Goal: Browse casually

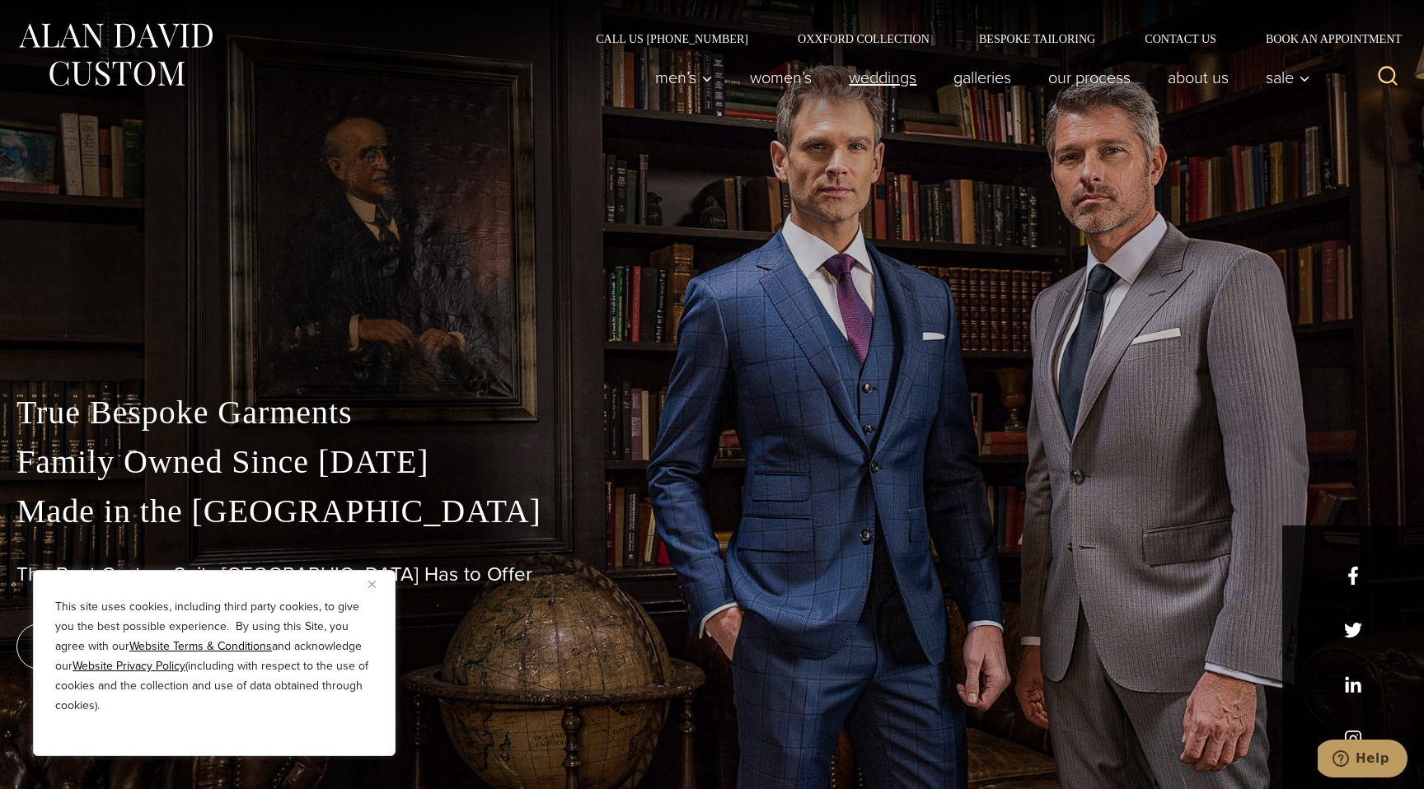
click at [881, 79] on link "weddings" at bounding box center [882, 77] width 105 height 33
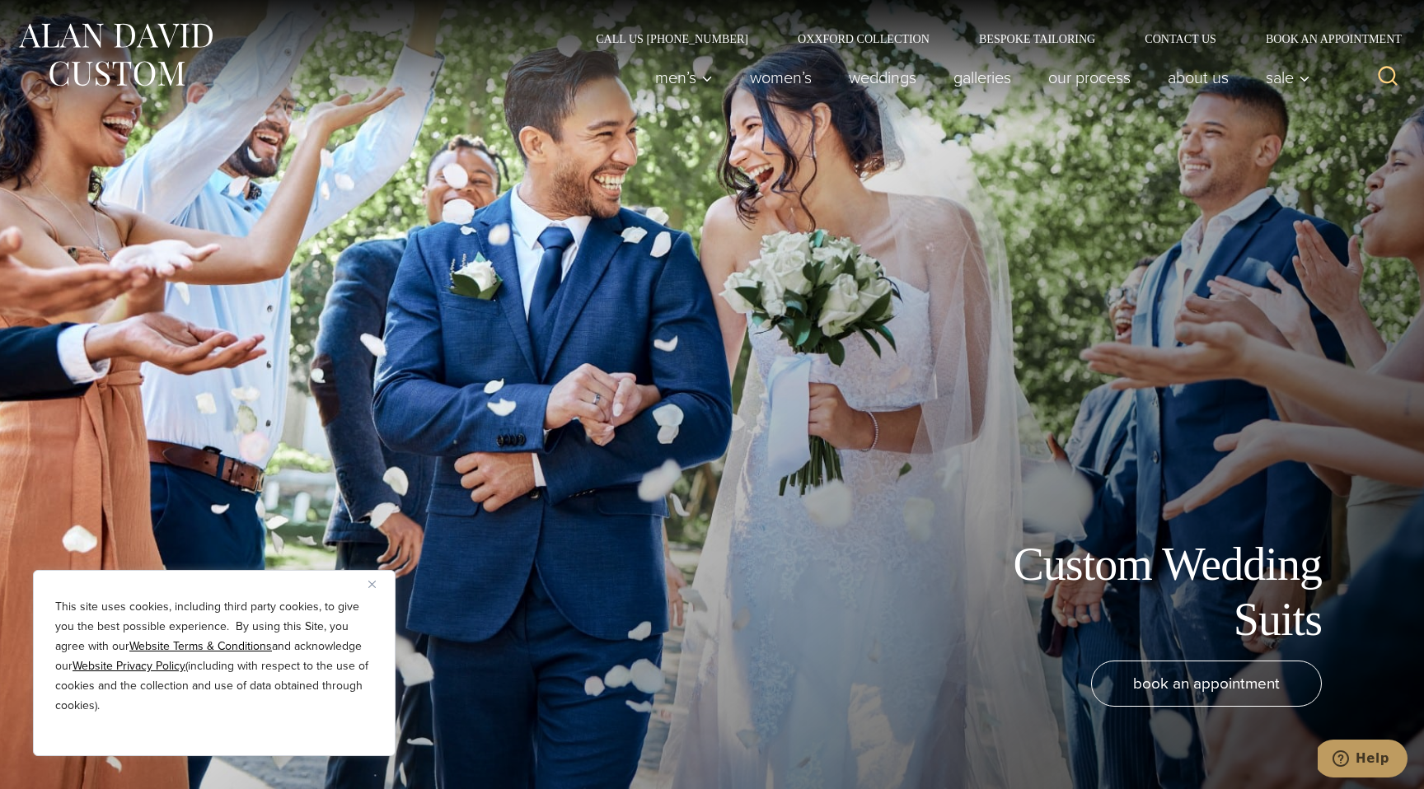
click at [374, 587] on img "Close" at bounding box center [371, 584] width 7 height 7
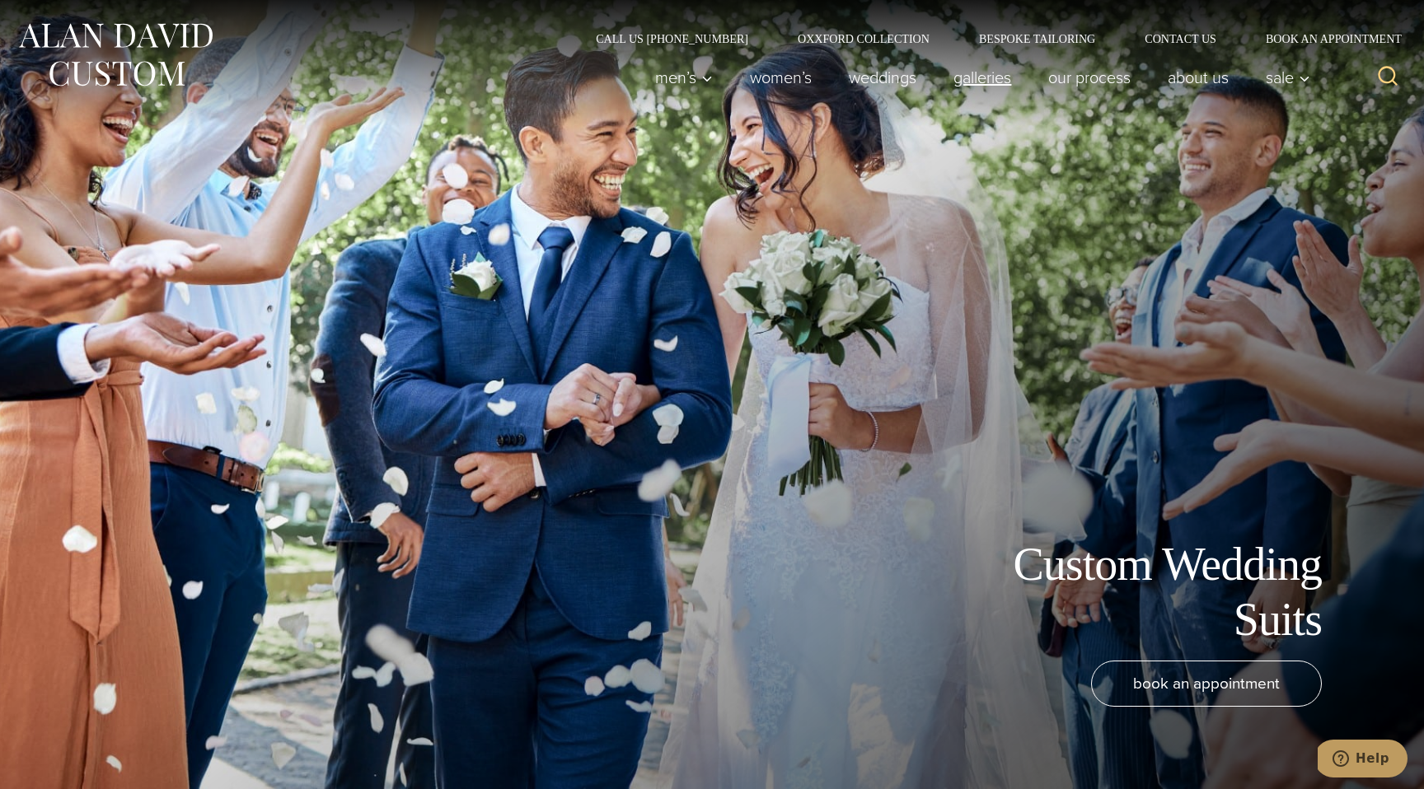
click at [966, 72] on link "Galleries" at bounding box center [982, 77] width 95 height 33
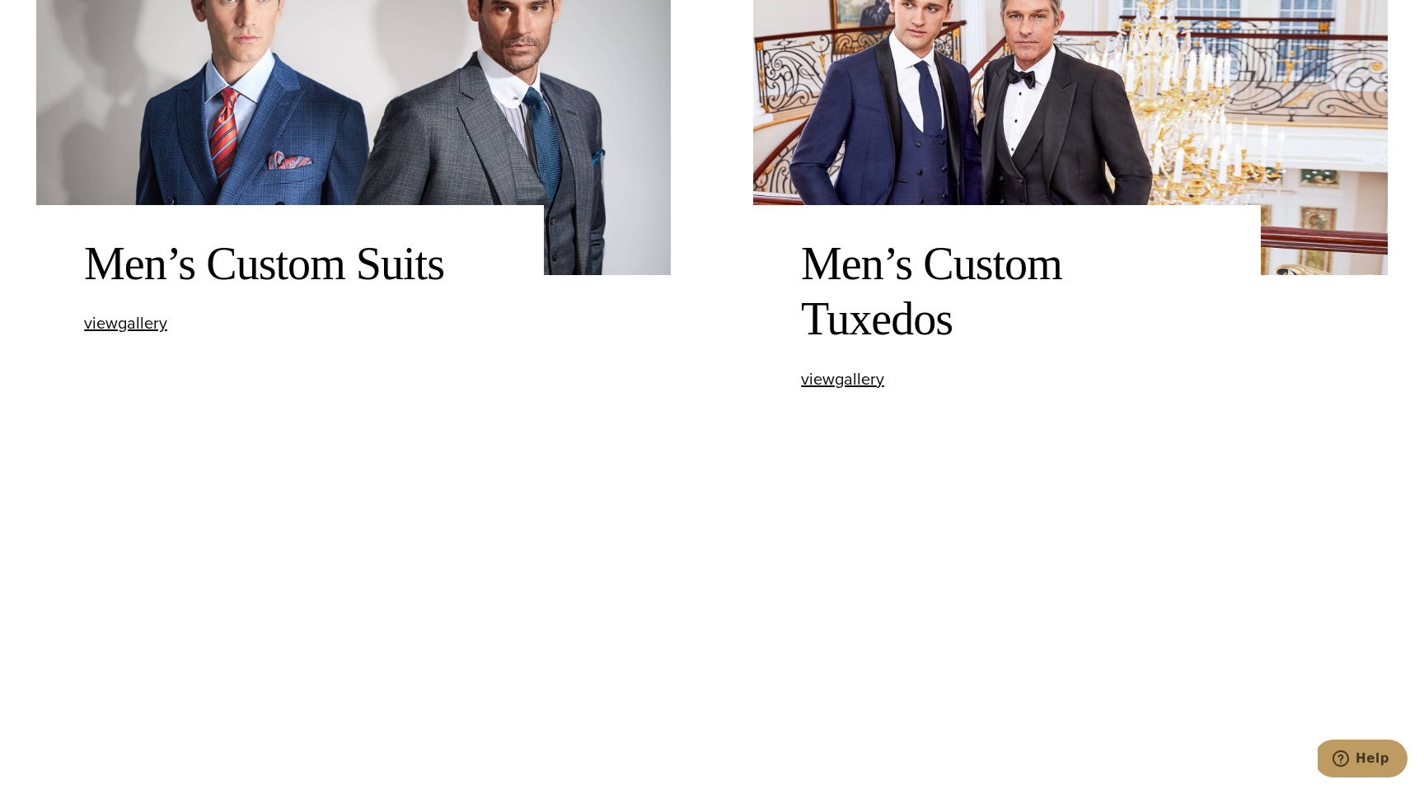
scroll to position [662, 0]
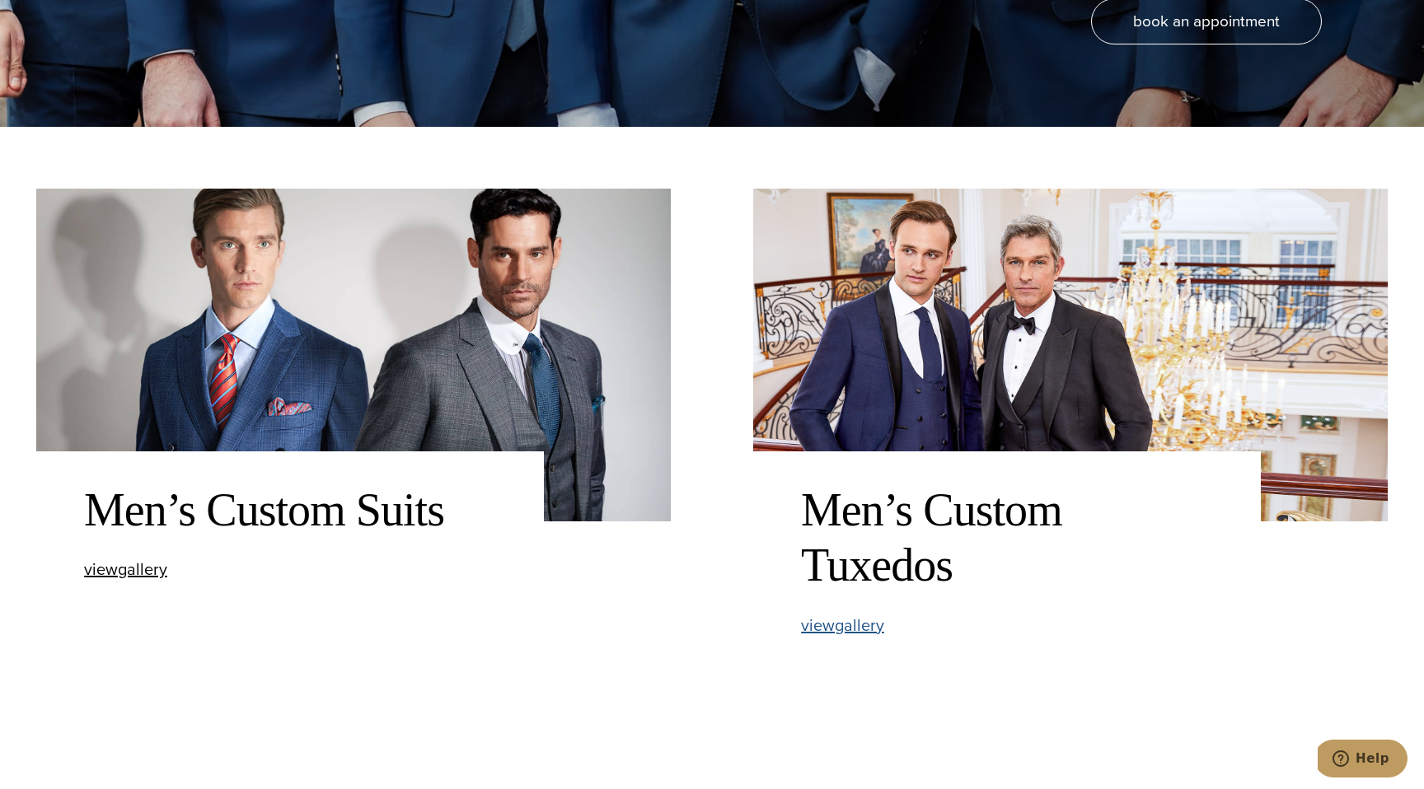
click at [853, 628] on span "view Men’s Custom Tuxedos gallery" at bounding box center [842, 625] width 83 height 25
click at [837, 631] on span "view Men’s Custom Tuxedos gallery" at bounding box center [842, 625] width 83 height 25
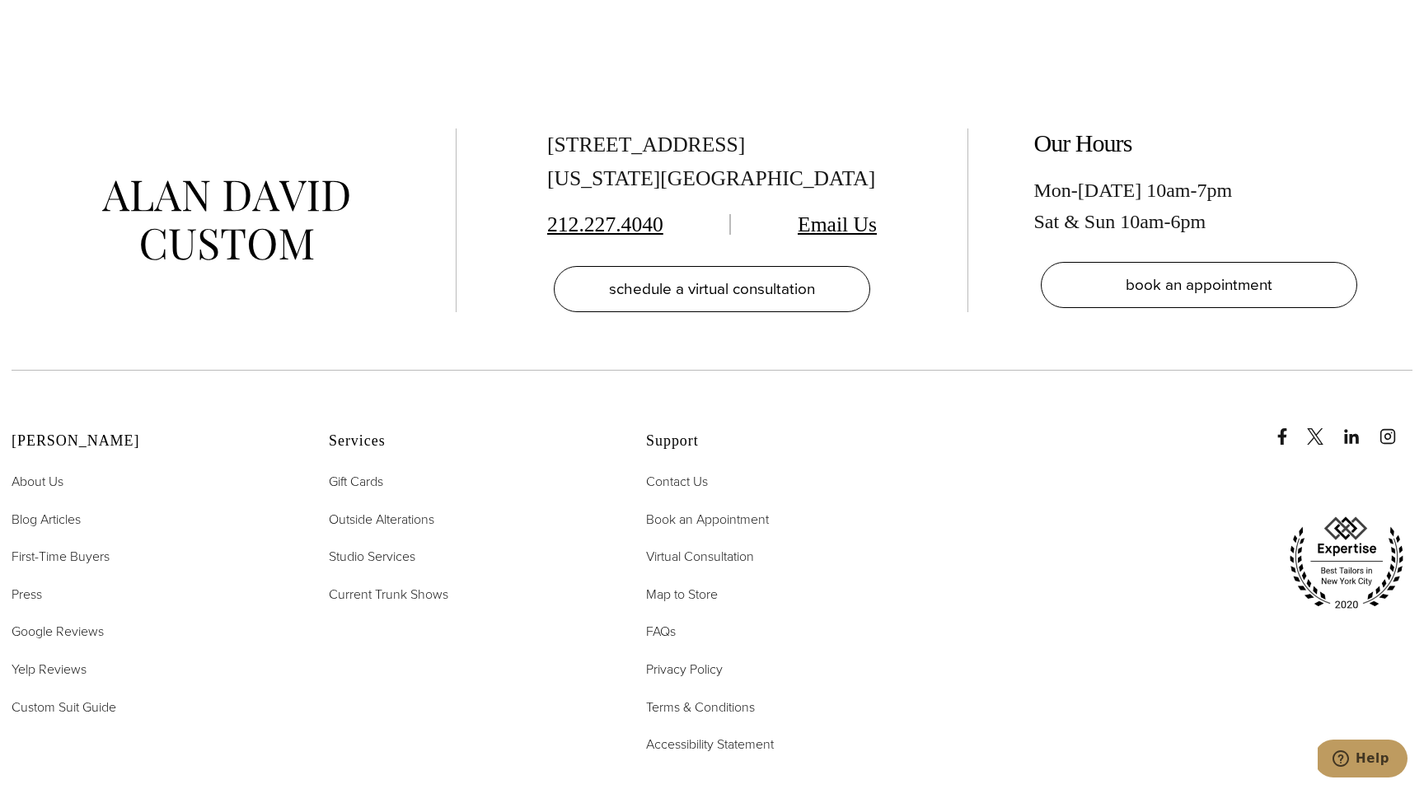
scroll to position [9264, 0]
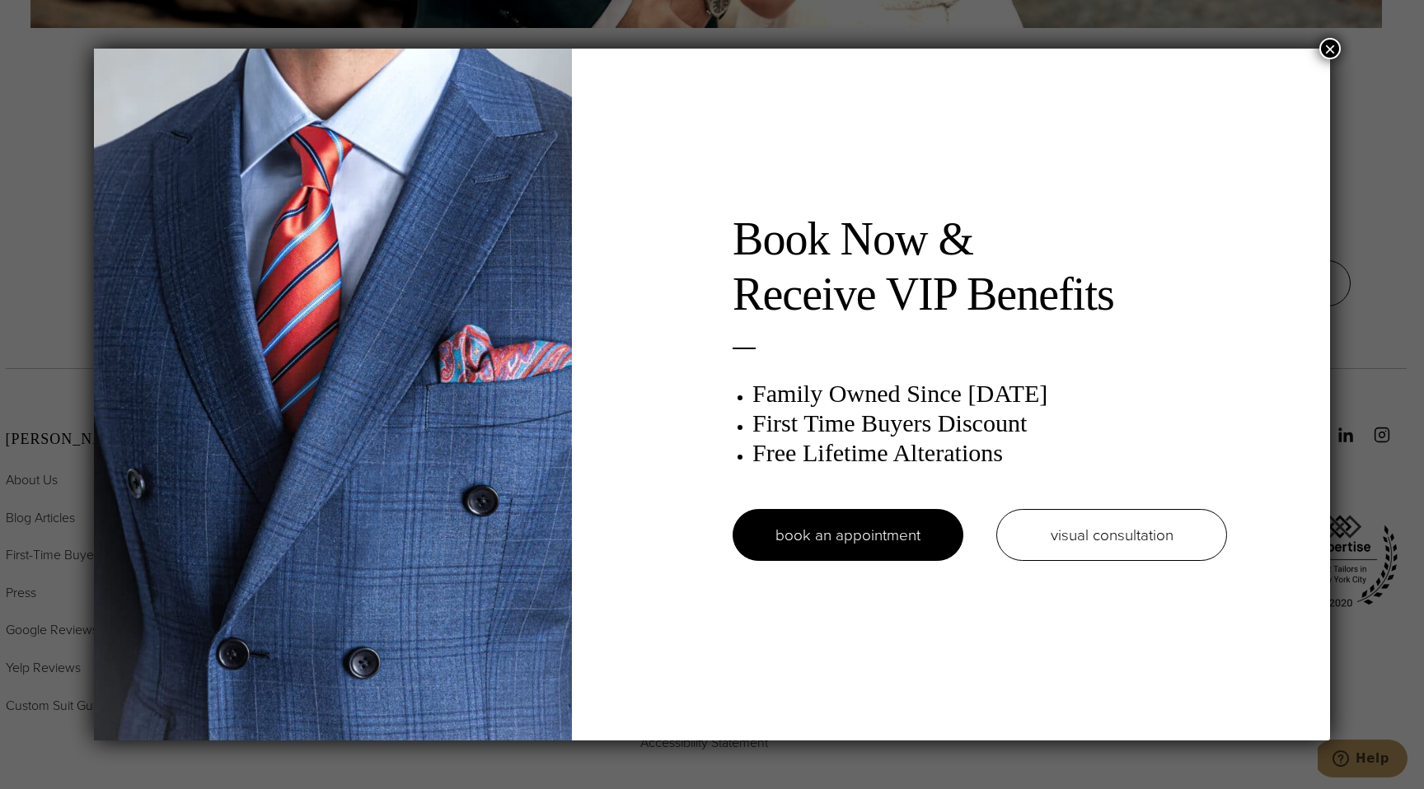
click at [1330, 49] on button "×" at bounding box center [1329, 48] width 21 height 21
